Goal: Information Seeking & Learning: Learn about a topic

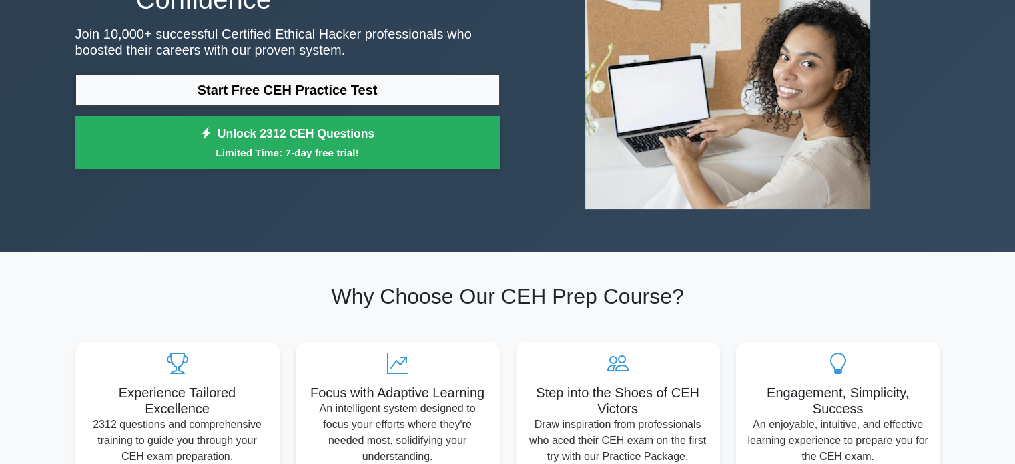
scroll to position [168, 0]
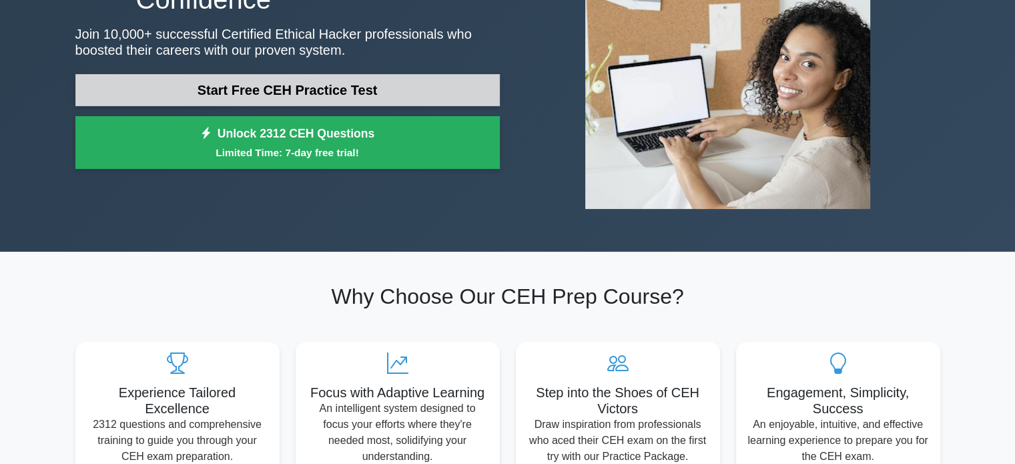
click at [382, 89] on link "Start Free CEH Practice Test" at bounding box center [287, 90] width 424 height 32
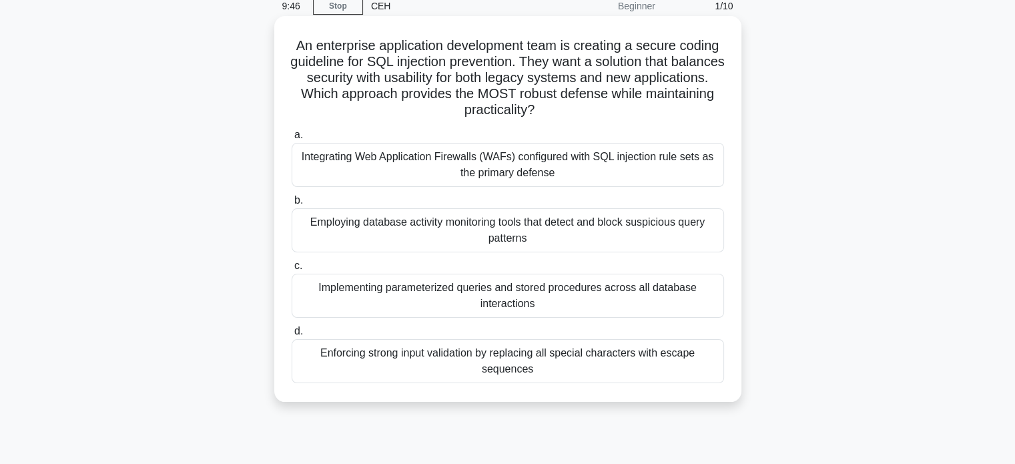
scroll to position [60, 0]
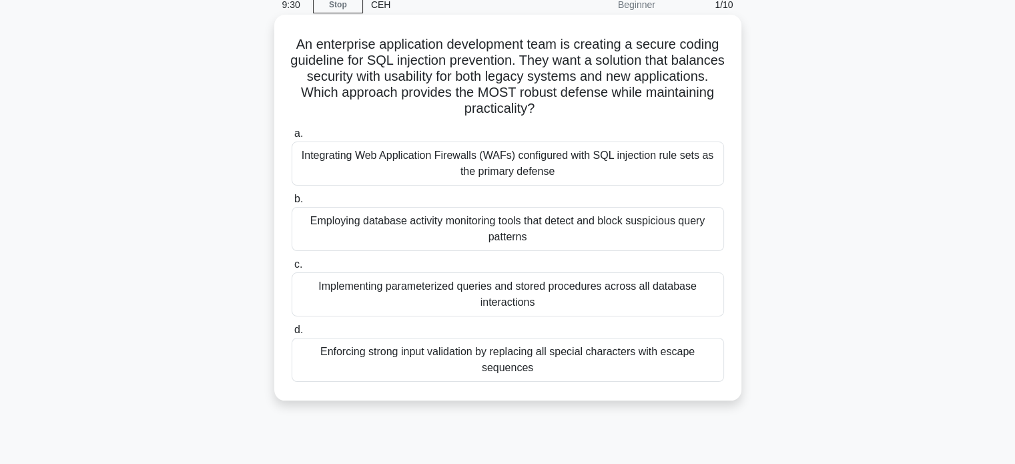
click at [659, 290] on div "Implementing parameterized queries and stored procedures across all database in…" at bounding box center [508, 294] width 432 height 44
click at [292, 269] on input "c. Implementing parameterized queries and stored procedures across all database…" at bounding box center [292, 264] width 0 height 9
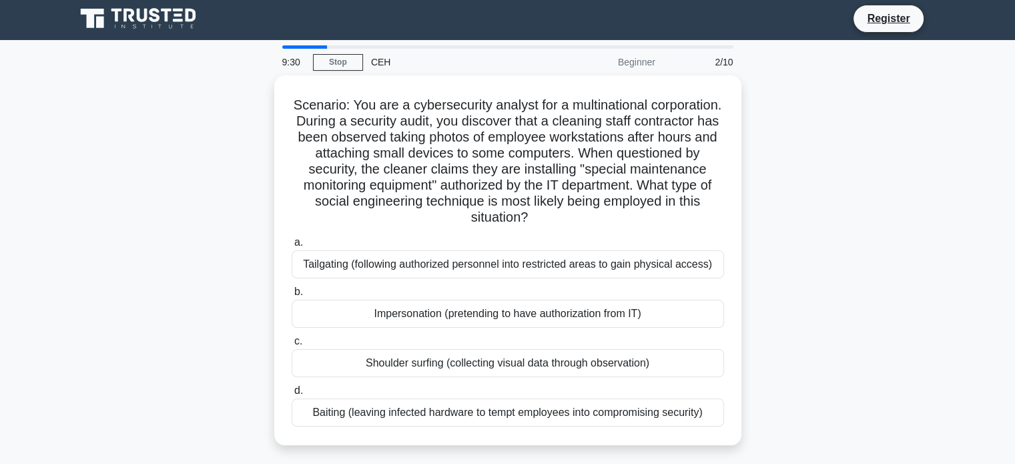
scroll to position [0, 0]
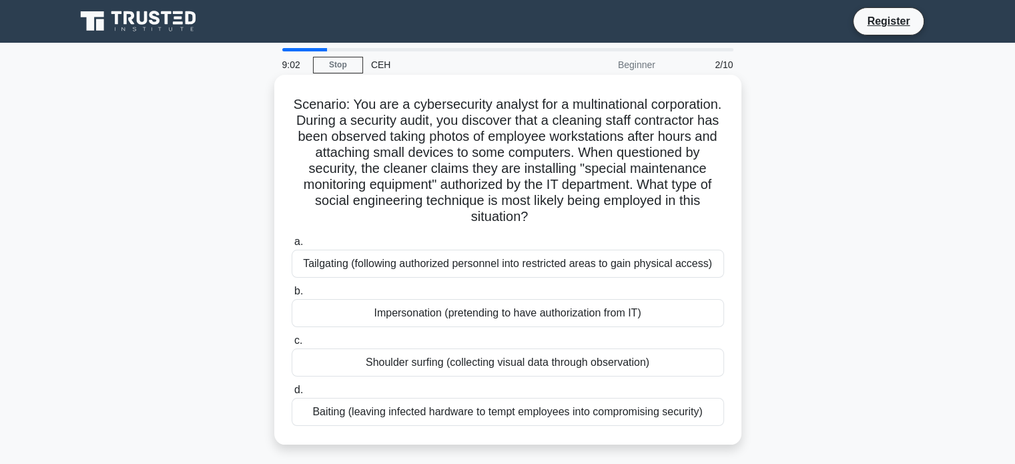
click at [608, 410] on div "Baiting (leaving infected hardware to tempt employees into compromising securit…" at bounding box center [508, 412] width 432 height 28
click at [292, 394] on input "d. Baiting (leaving infected hardware to tempt employees into compromising secu…" at bounding box center [292, 390] width 0 height 9
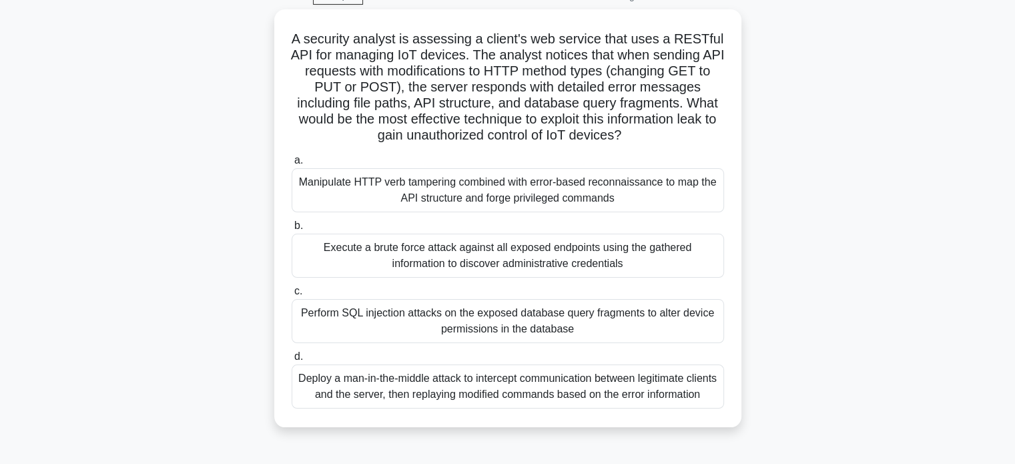
scroll to position [75, 0]
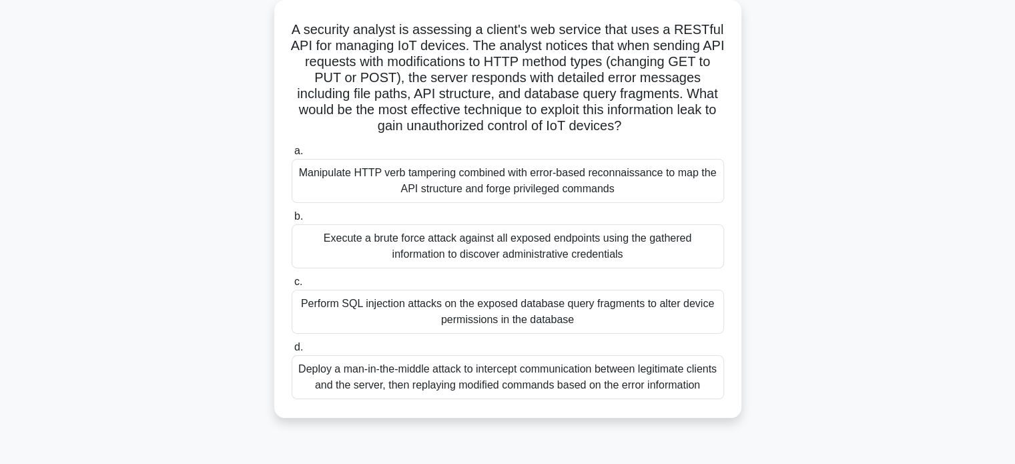
click at [653, 197] on div "Manipulate HTTP verb tampering combined with error-based reconnaissance to map …" at bounding box center [508, 181] width 432 height 44
click at [292, 155] on input "a. Manipulate HTTP verb tampering combined with error-based reconnaissance to m…" at bounding box center [292, 151] width 0 height 9
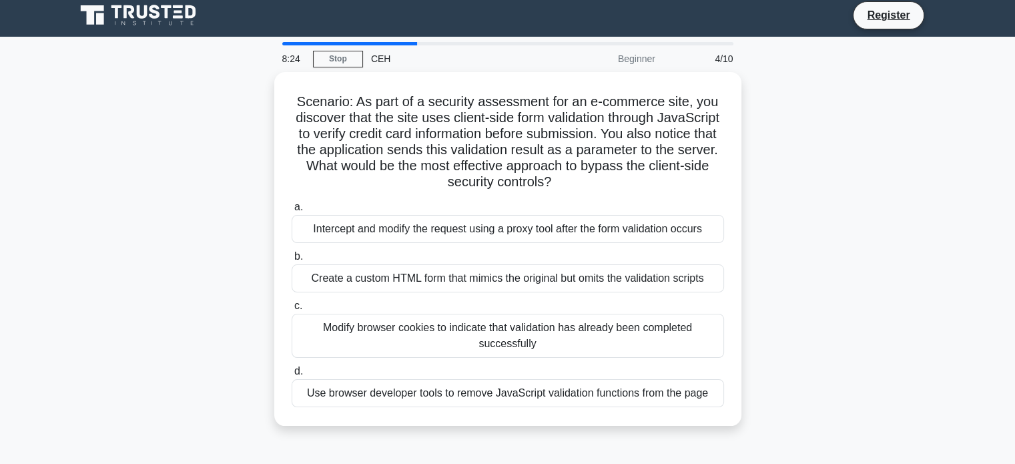
scroll to position [0, 0]
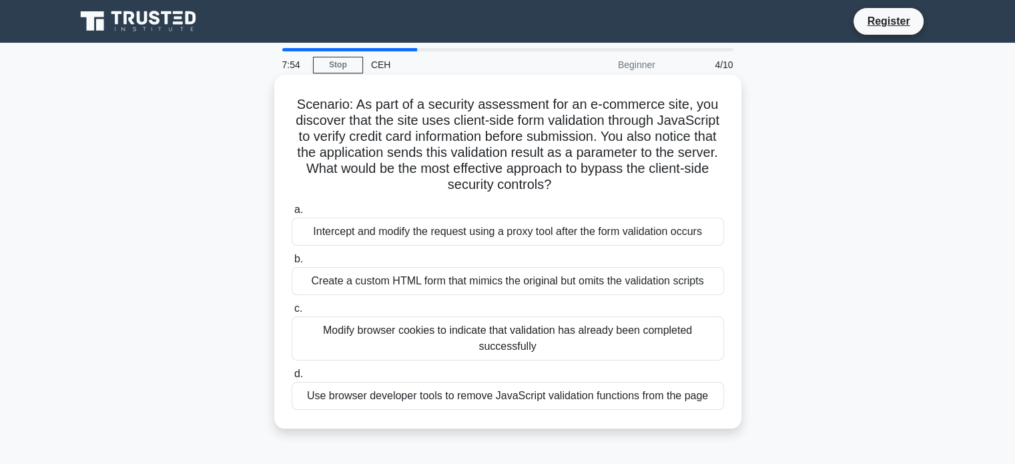
click at [683, 281] on div "Create a custom HTML form that mimics the original but omits the validation scr…" at bounding box center [508, 281] width 432 height 28
click at [292, 263] on input "b. Create a custom HTML form that mimics the original but omits the validation …" at bounding box center [292, 259] width 0 height 9
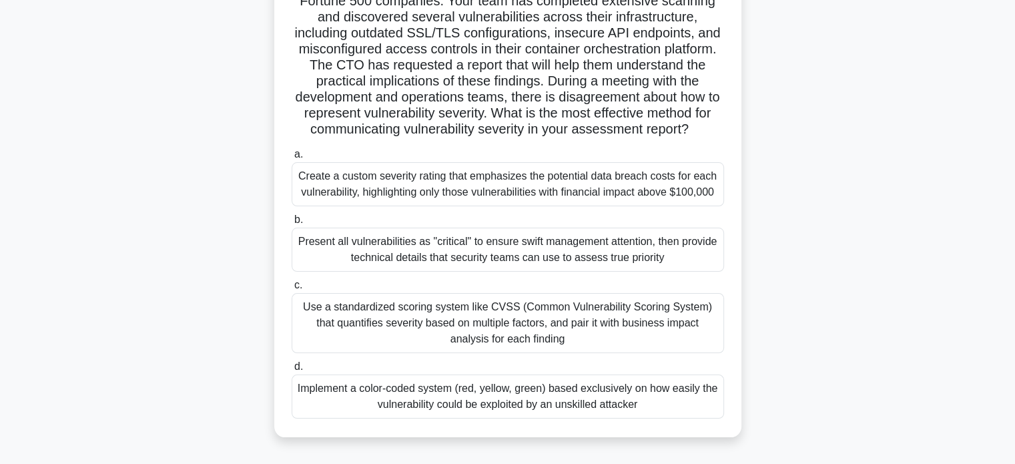
scroll to position [140, 0]
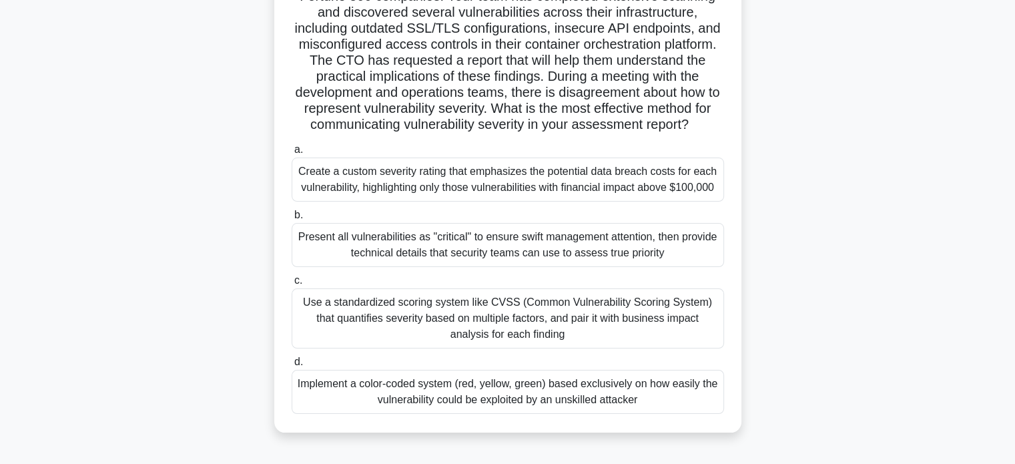
click at [606, 323] on div "Use a standardized scoring system like CVSS (Common Vulnerability Scoring Syste…" at bounding box center [508, 318] width 432 height 60
click at [292, 285] on input "c. Use a standardized scoring system like CVSS (Common Vulnerability Scoring Sy…" at bounding box center [292, 280] width 0 height 9
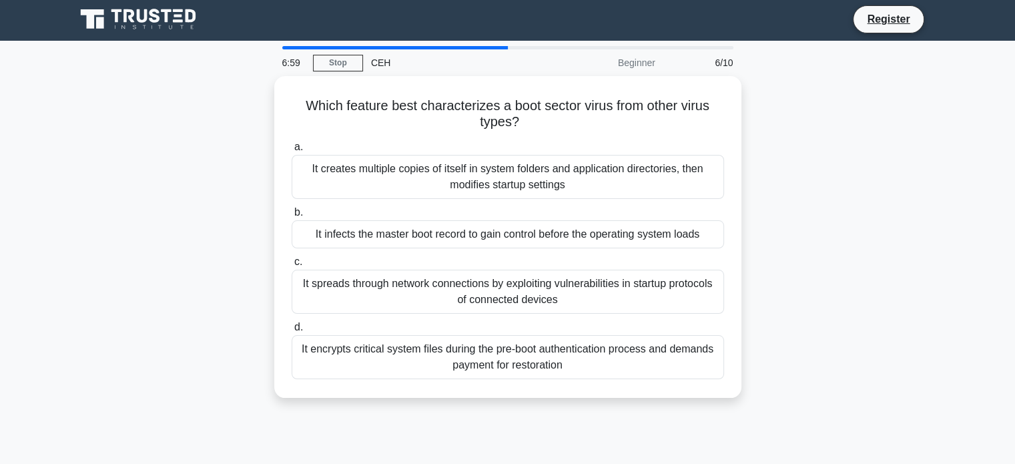
scroll to position [0, 0]
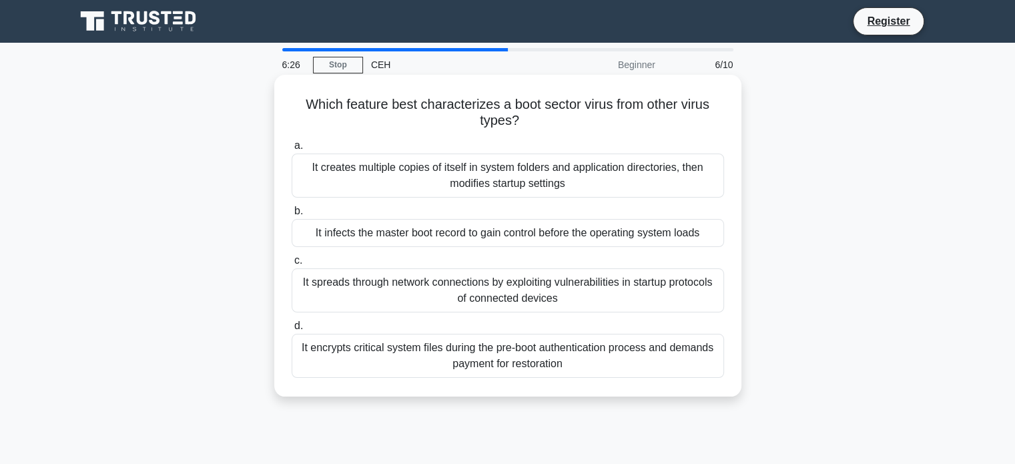
click at [668, 234] on div "It infects the master boot record to gain control before the operating system l…" at bounding box center [508, 233] width 432 height 28
click at [292, 215] on input "b. It infects the master boot record to gain control before the operating syste…" at bounding box center [292, 211] width 0 height 9
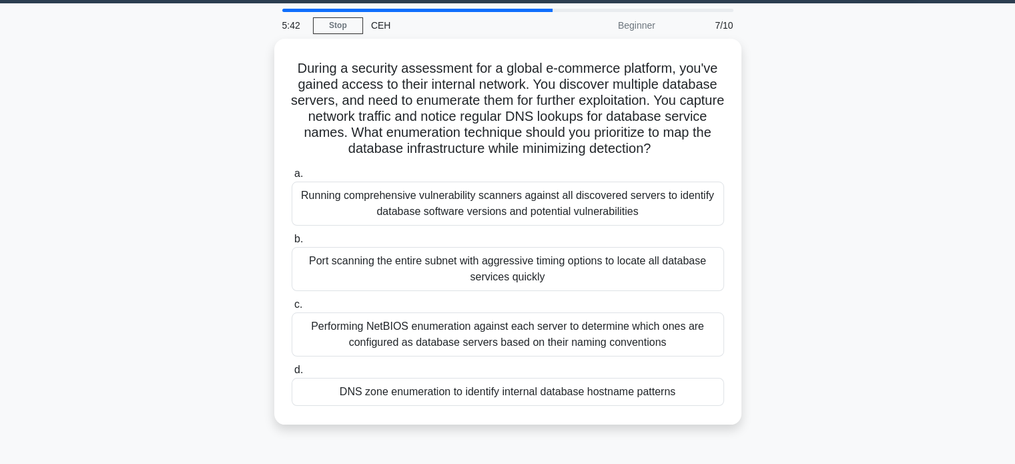
scroll to position [40, 0]
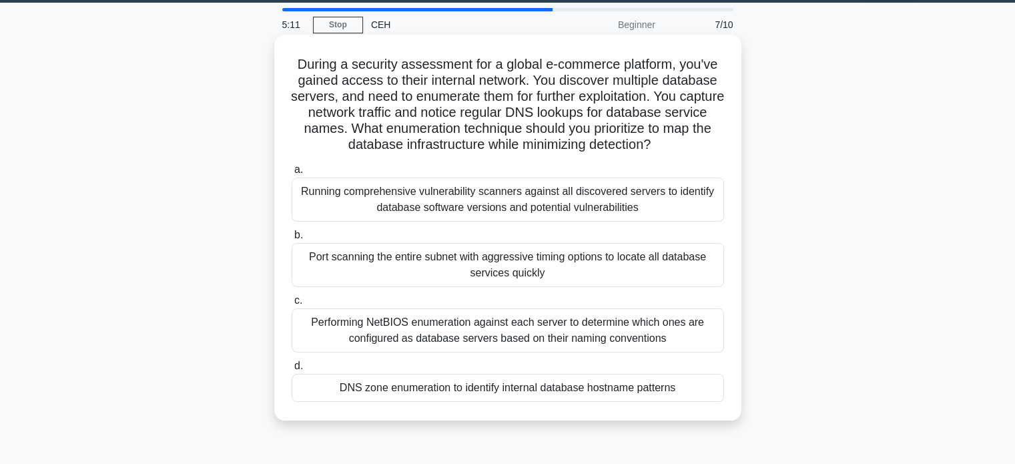
click at [651, 199] on div "Running comprehensive vulnerability scanners against all discovered servers to …" at bounding box center [508, 199] width 432 height 44
click at [292, 174] on input "a. Running comprehensive vulnerability scanners against all discovered servers …" at bounding box center [292, 169] width 0 height 9
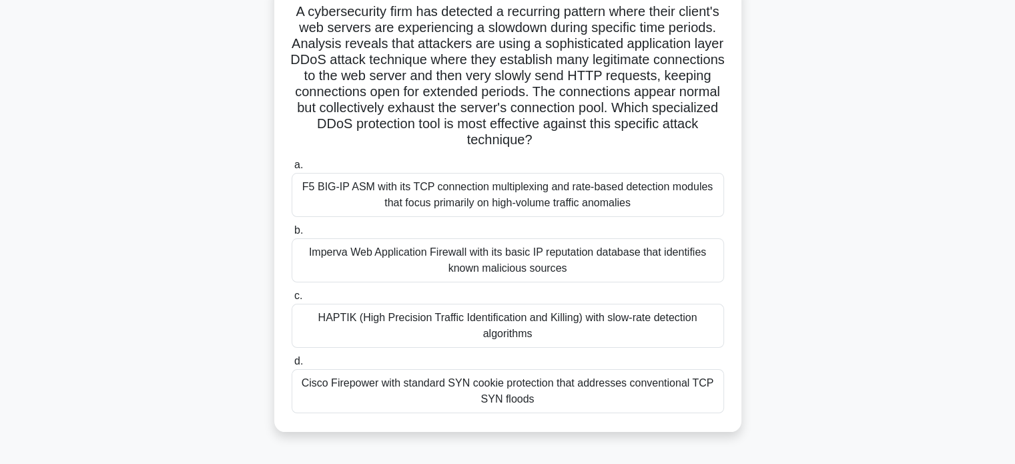
scroll to position [96, 0]
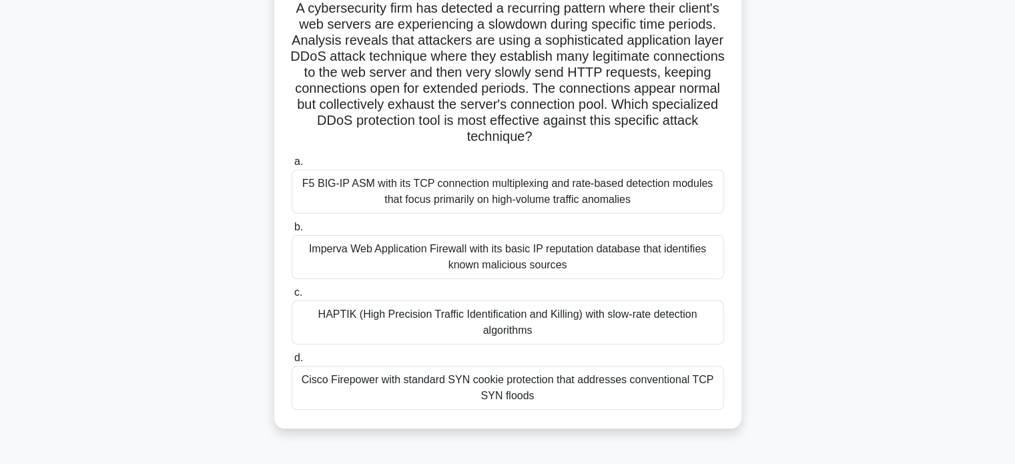
click at [548, 320] on div "HAPTIK (High Precision Traffic Identification and Killing) with slow-rate detec…" at bounding box center [508, 322] width 432 height 44
click at [292, 297] on input "c. HAPTIK (High Precision Traffic Identification and Killing) with slow-rate de…" at bounding box center [292, 292] width 0 height 9
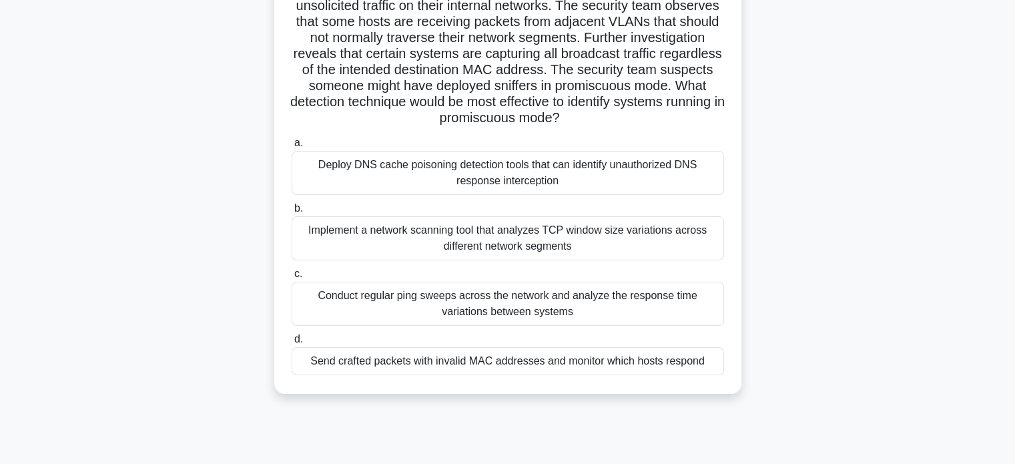
scroll to position [119, 0]
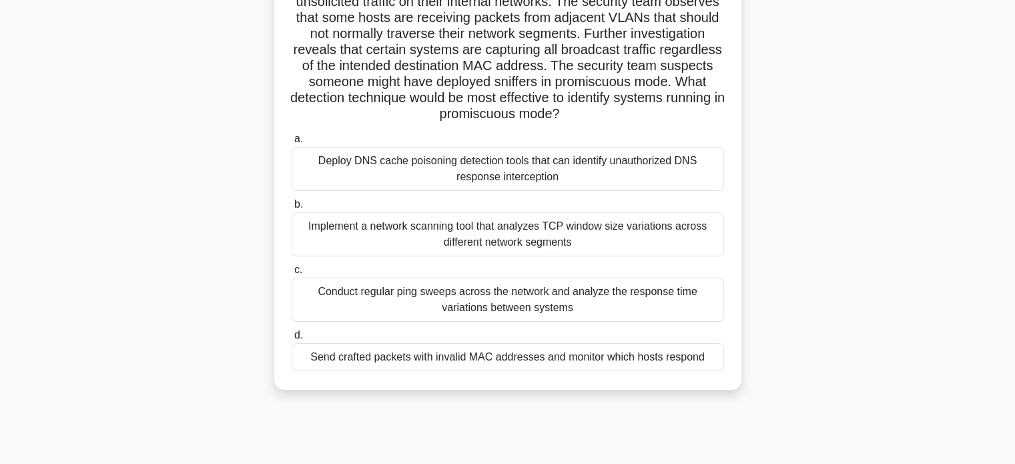
click at [634, 233] on div "Implement a network scanning tool that analyzes TCP window size variations acro…" at bounding box center [508, 234] width 432 height 44
click at [292, 209] on input "b. Implement a network scanning tool that analyzes TCP window size variations a…" at bounding box center [292, 204] width 0 height 9
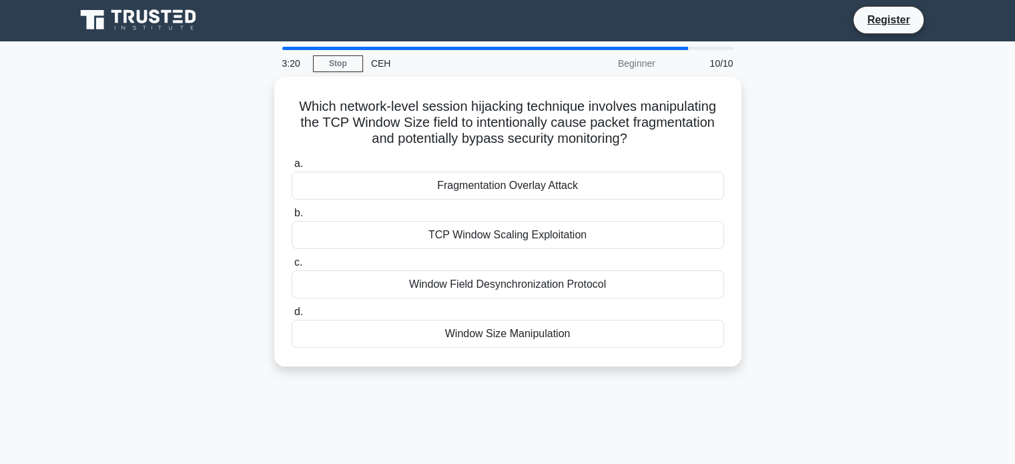
scroll to position [0, 0]
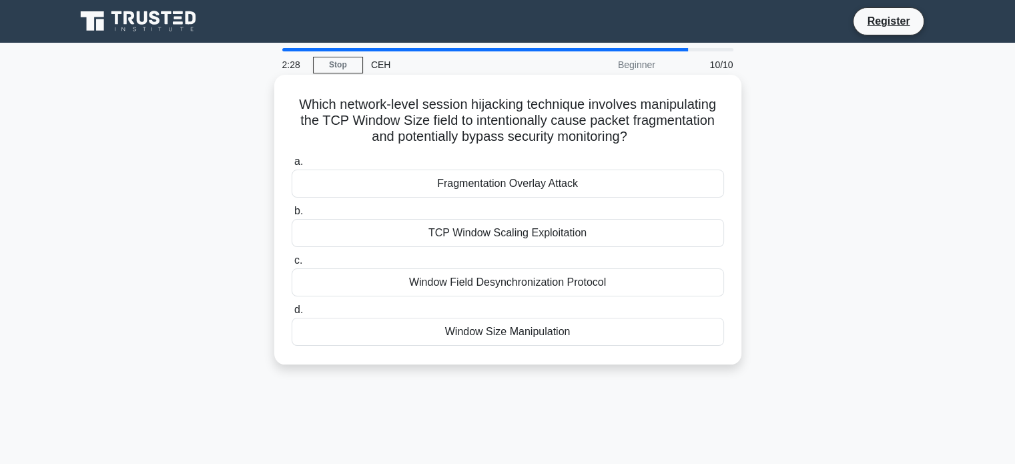
click at [588, 183] on div "Fragmentation Overlay Attack" at bounding box center [508, 183] width 432 height 28
click at [292, 166] on input "a. Fragmentation Overlay Attack" at bounding box center [292, 161] width 0 height 9
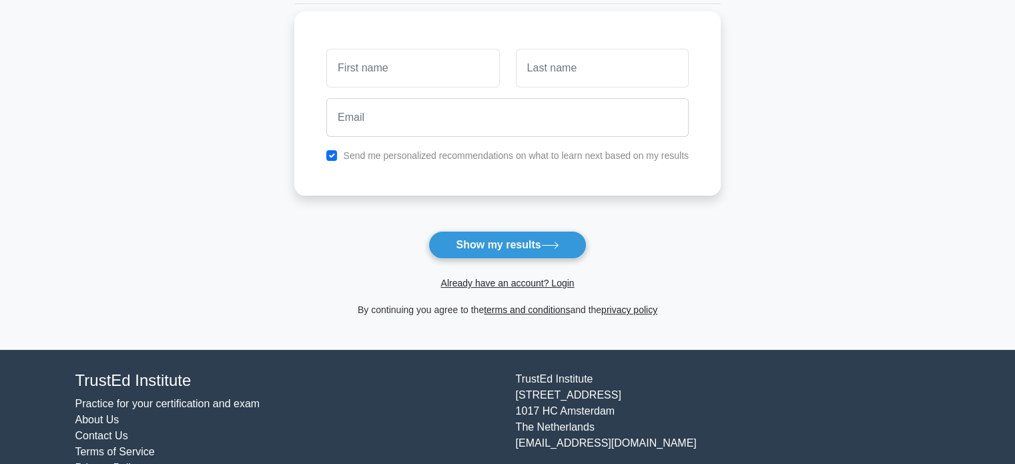
scroll to position [179, 0]
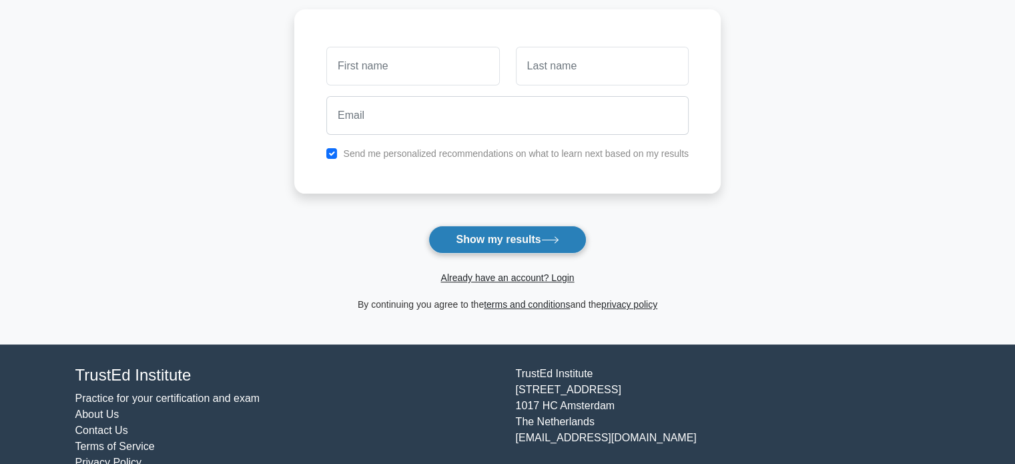
click at [539, 230] on button "Show my results" at bounding box center [506, 239] width 157 height 28
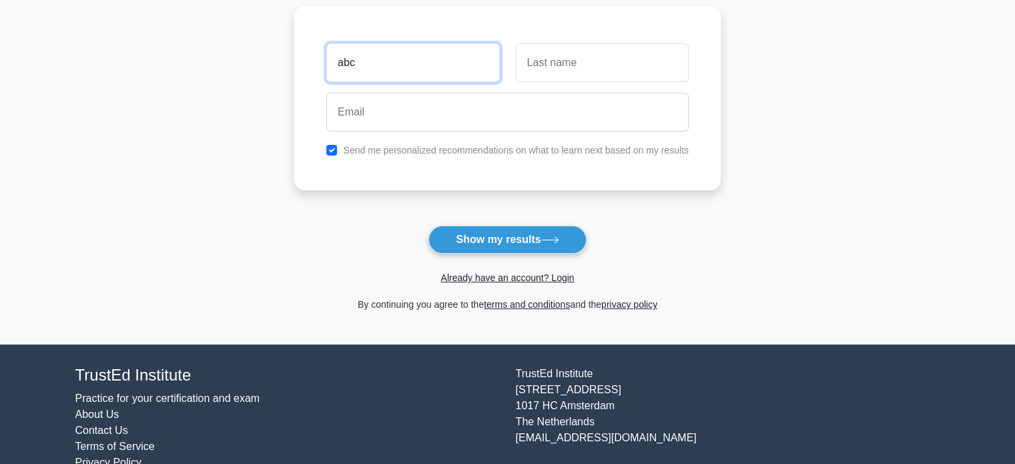
type input "abc"
click at [551, 77] on input "text" at bounding box center [602, 62] width 173 height 39
type input "1"
type input "def"
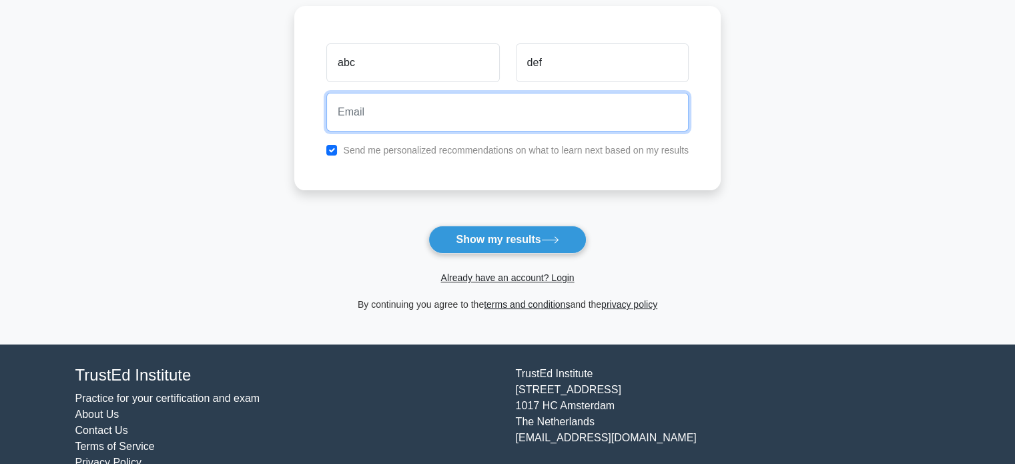
click at [481, 109] on input "email" at bounding box center [507, 112] width 362 height 39
type input "navyanandakumar003@gmail.com"
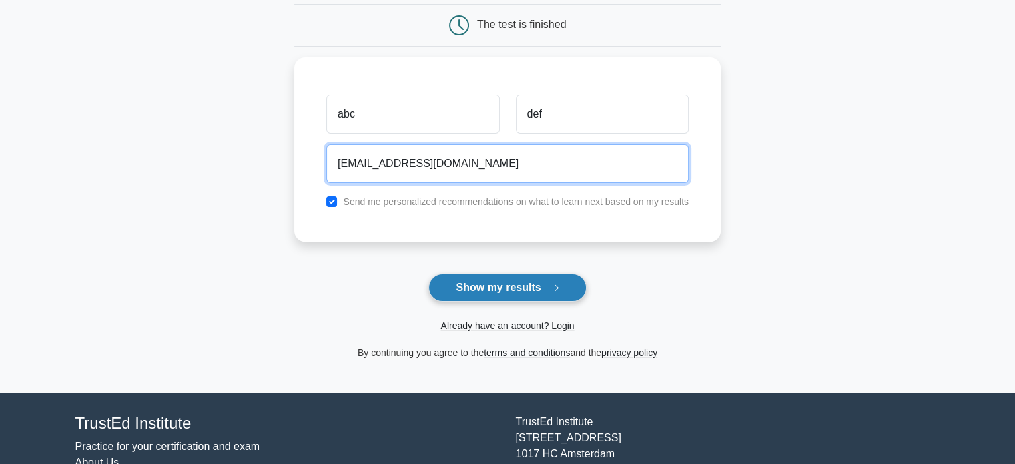
scroll to position [131, 0]
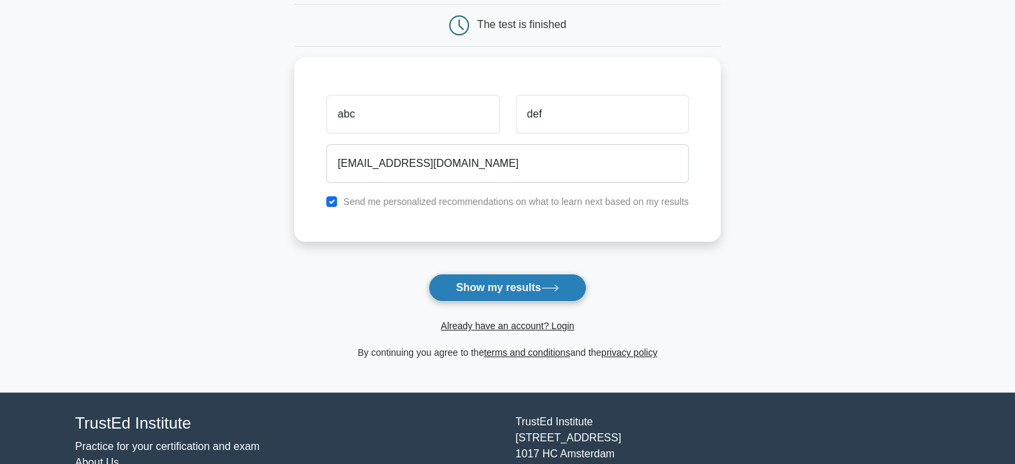
click at [499, 285] on button "Show my results" at bounding box center [506, 287] width 157 height 28
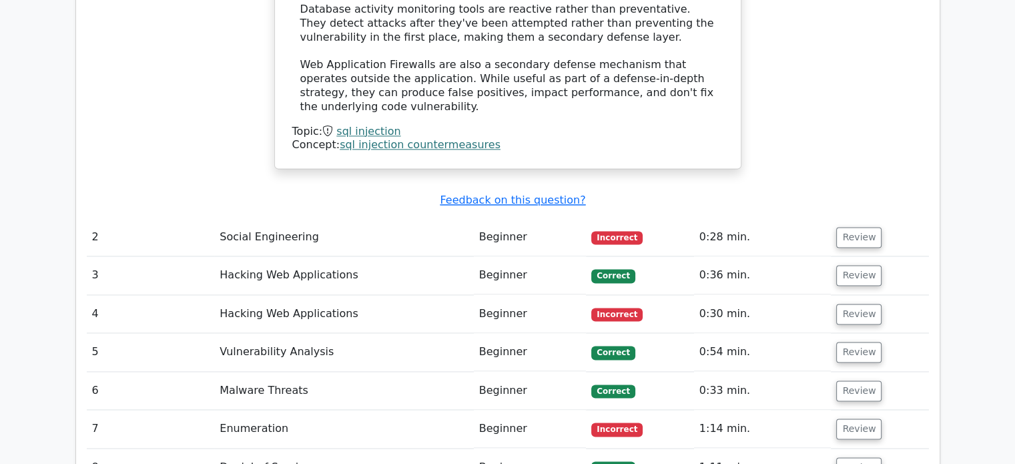
scroll to position [1844, 0]
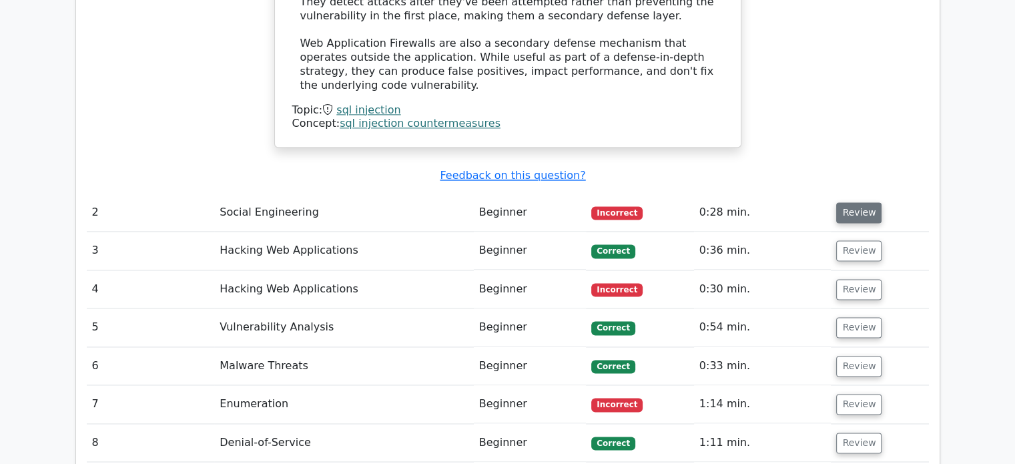
click at [854, 202] on button "Review" at bounding box center [858, 212] width 45 height 21
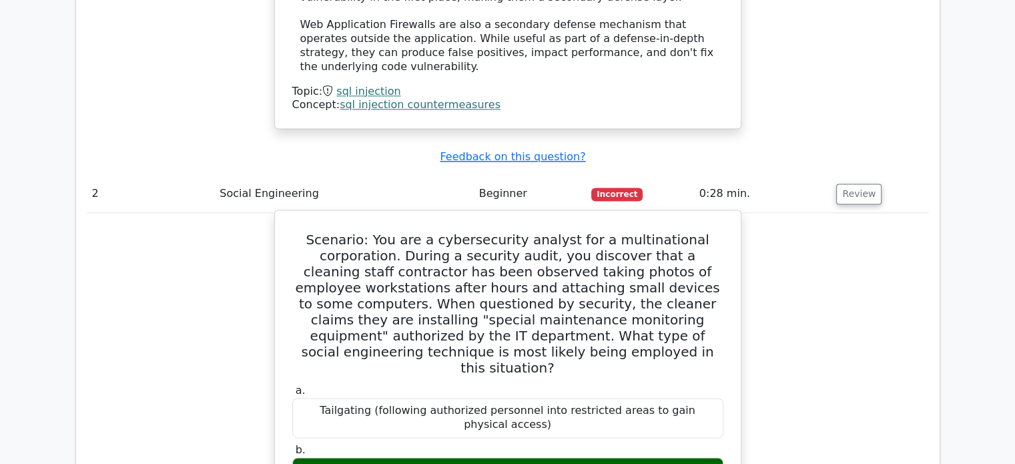
scroll to position [2160, 0]
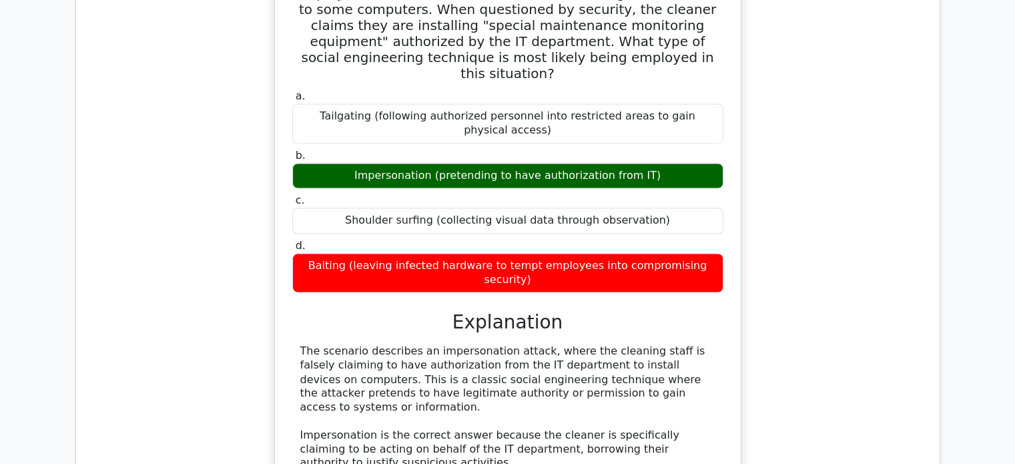
click at [822, 179] on div "Scenario: You are a cybersecurity analyst for a multinational corporation. Duri…" at bounding box center [508, 324] width 842 height 818
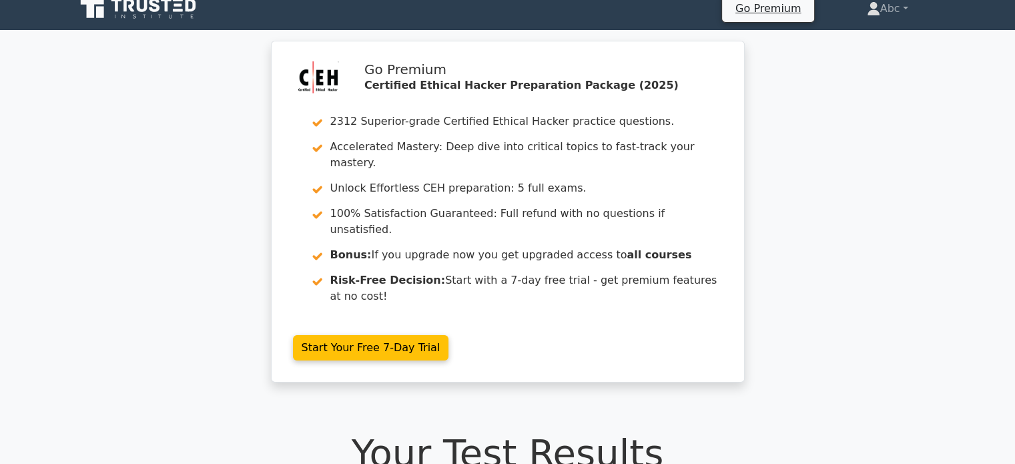
scroll to position [0, 0]
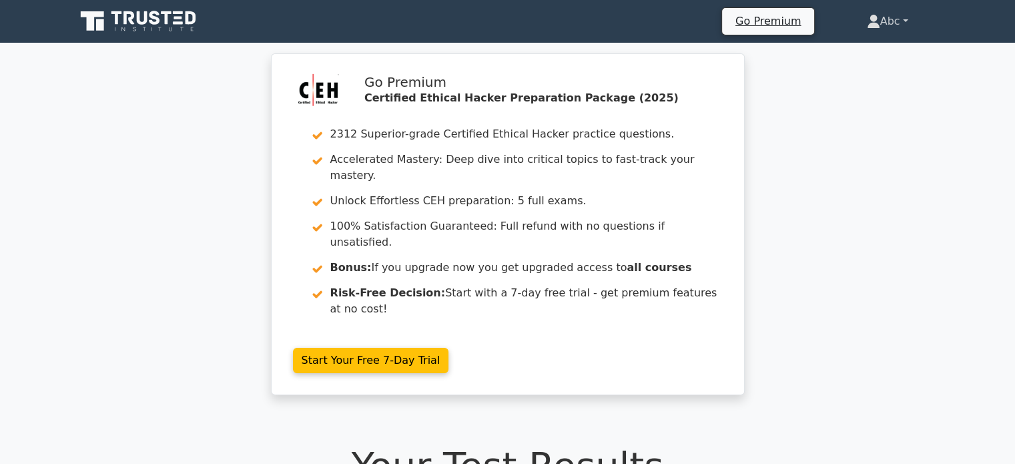
click at [885, 20] on link "Abc" at bounding box center [886, 21] width 105 height 27
click at [873, 61] on link "Profile" at bounding box center [887, 52] width 105 height 21
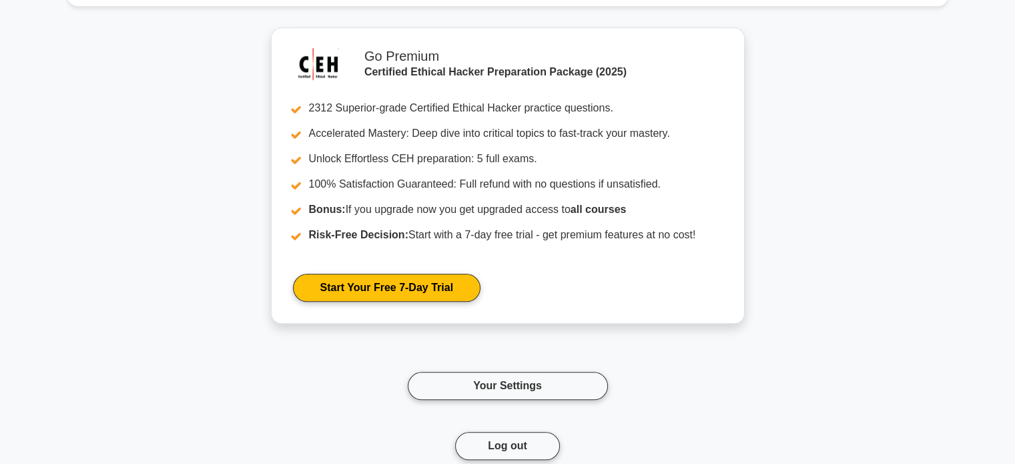
scroll to position [1441, 0]
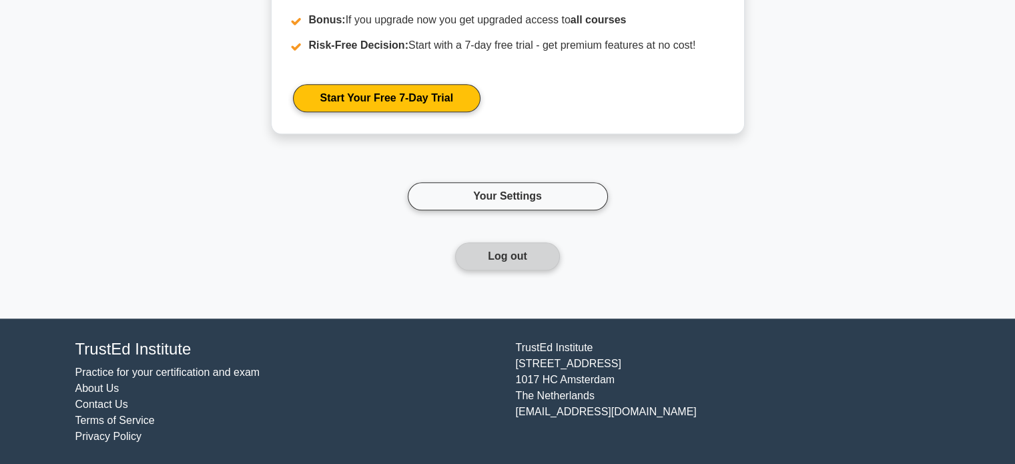
click at [531, 254] on button "Log out" at bounding box center [507, 256] width 105 height 28
